Goal: Find specific page/section: Find specific page/section

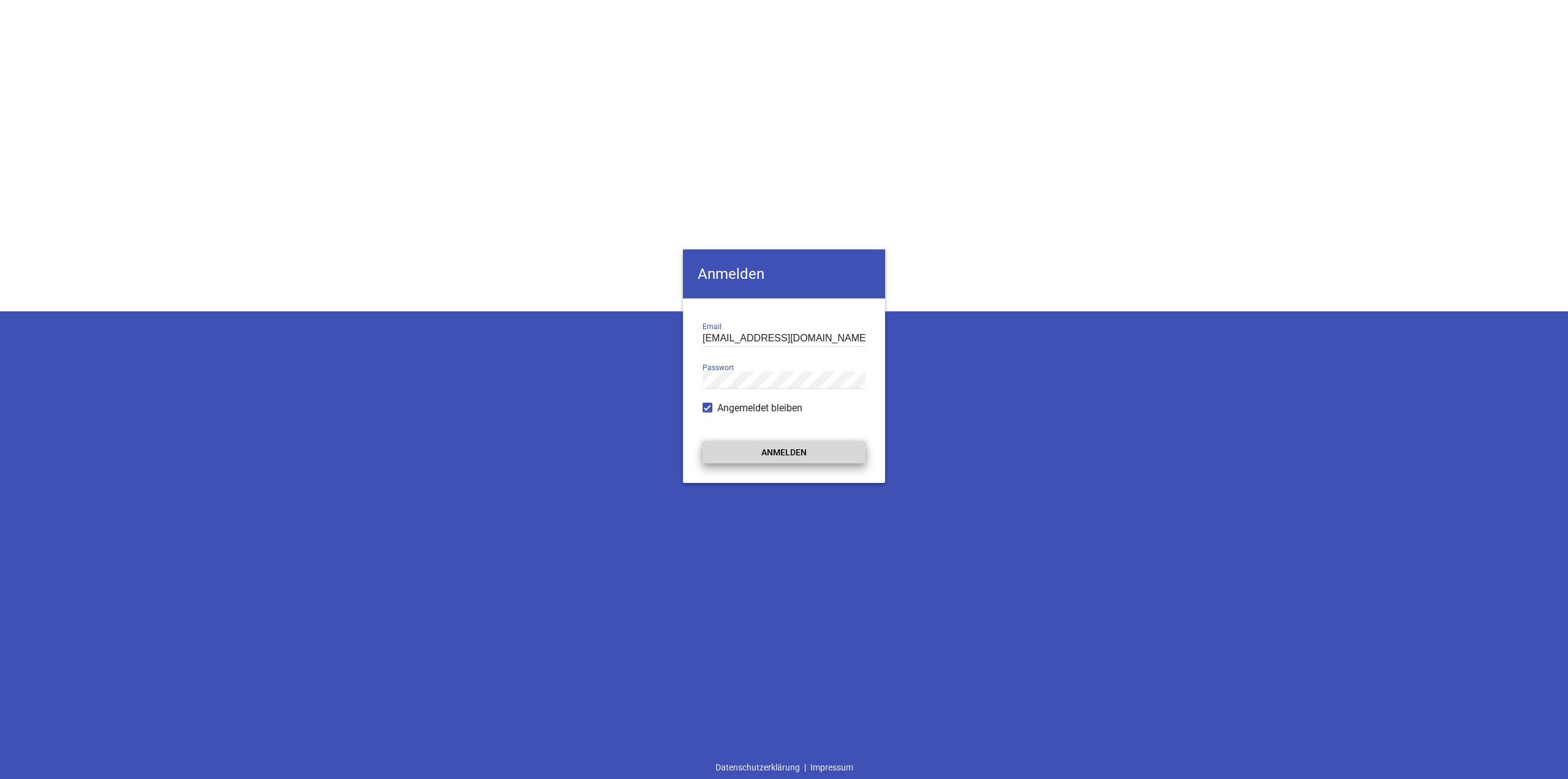
click at [780, 456] on button "Anmelden" at bounding box center [784, 452] width 163 height 22
click at [1279, 679] on div "Anmelden ah@pixel-kraft.de Email Passwort Angemeldet bleiben Anmelden Datenschu…" at bounding box center [784, 389] width 1568 height 779
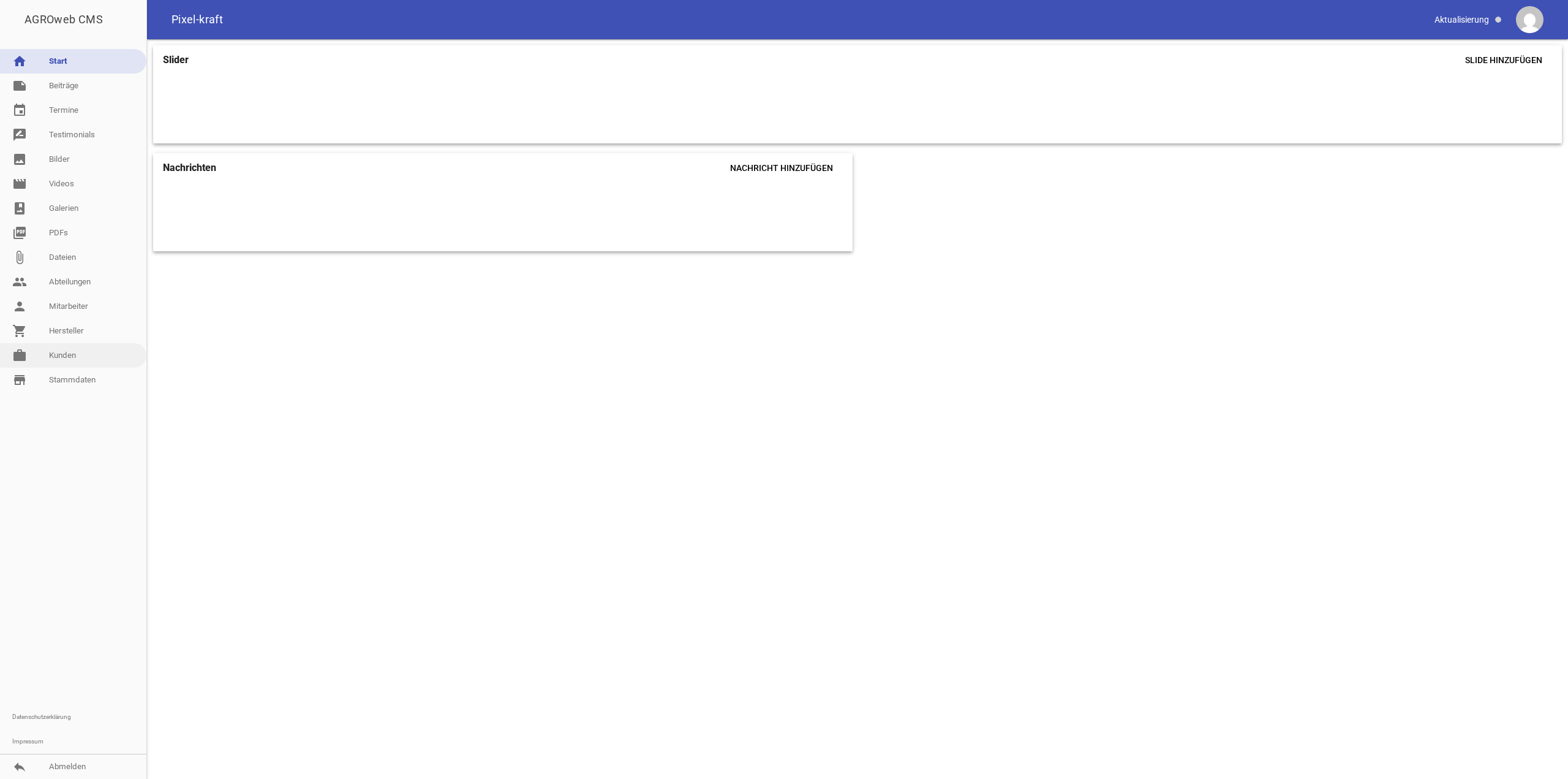
click at [66, 356] on link "work Kunden" at bounding box center [73, 355] width 146 height 25
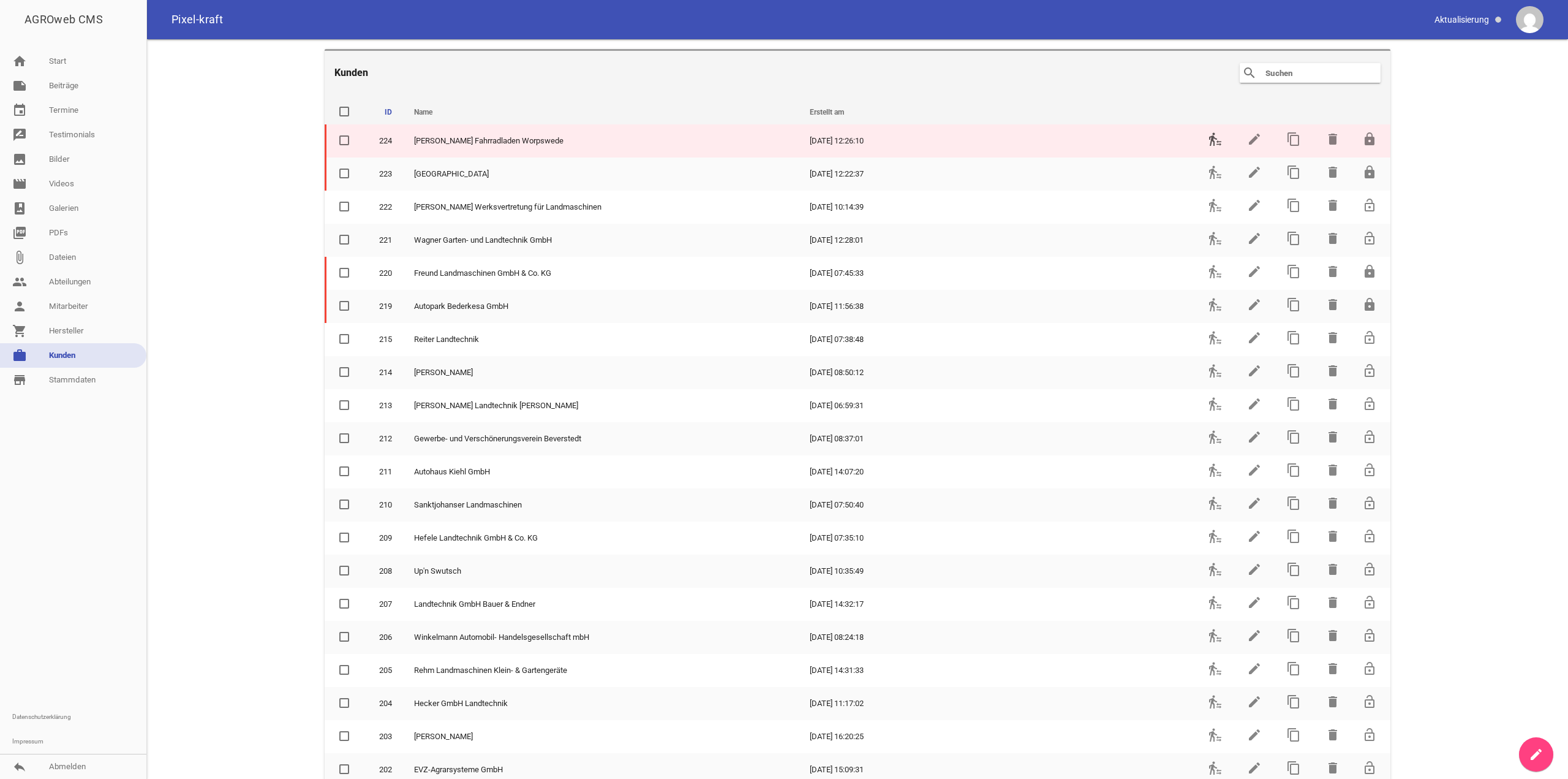
click at [1212, 140] on icon "transfer_within_a_station" at bounding box center [1215, 140] width 15 height 15
